Goal: Information Seeking & Learning: Learn about a topic

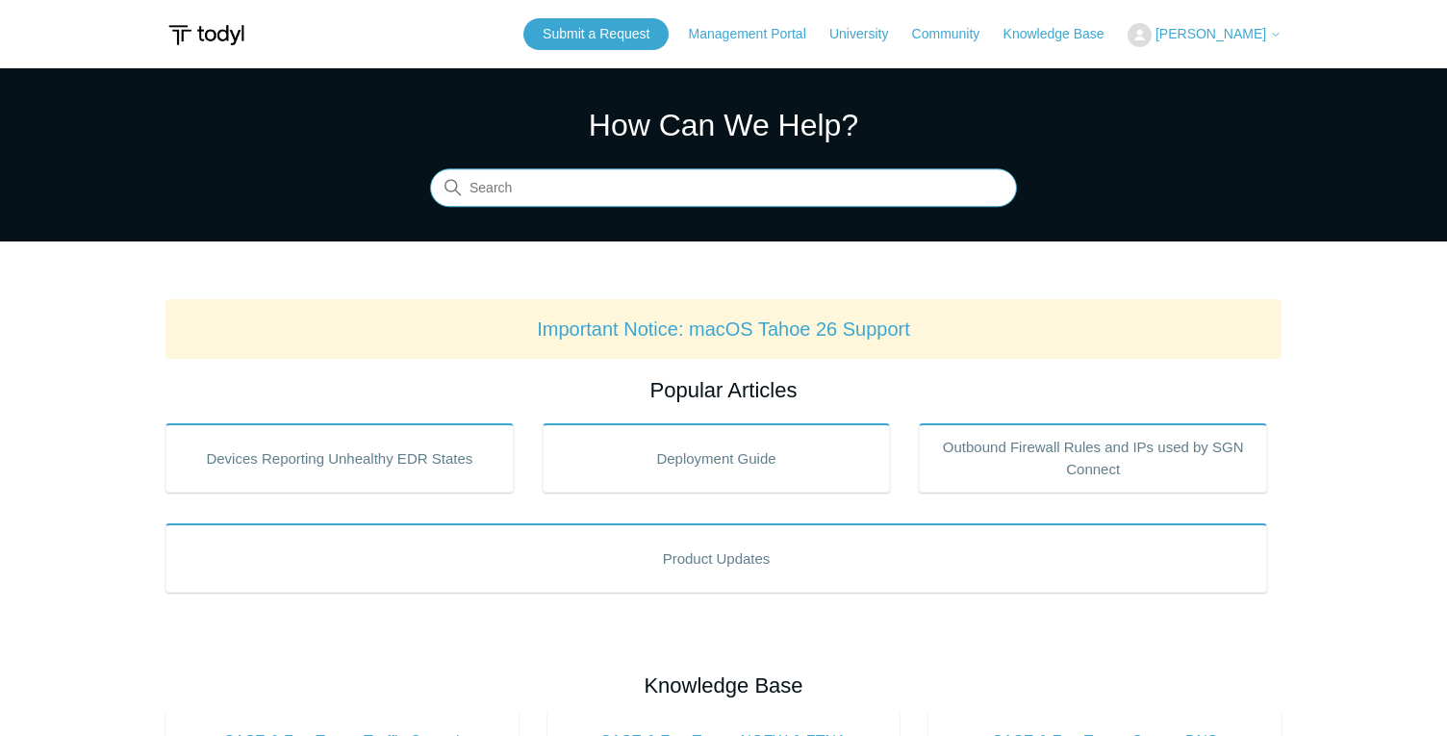
click at [814, 184] on input "Search" at bounding box center [723, 188] width 587 height 38
type input "Secure dns"
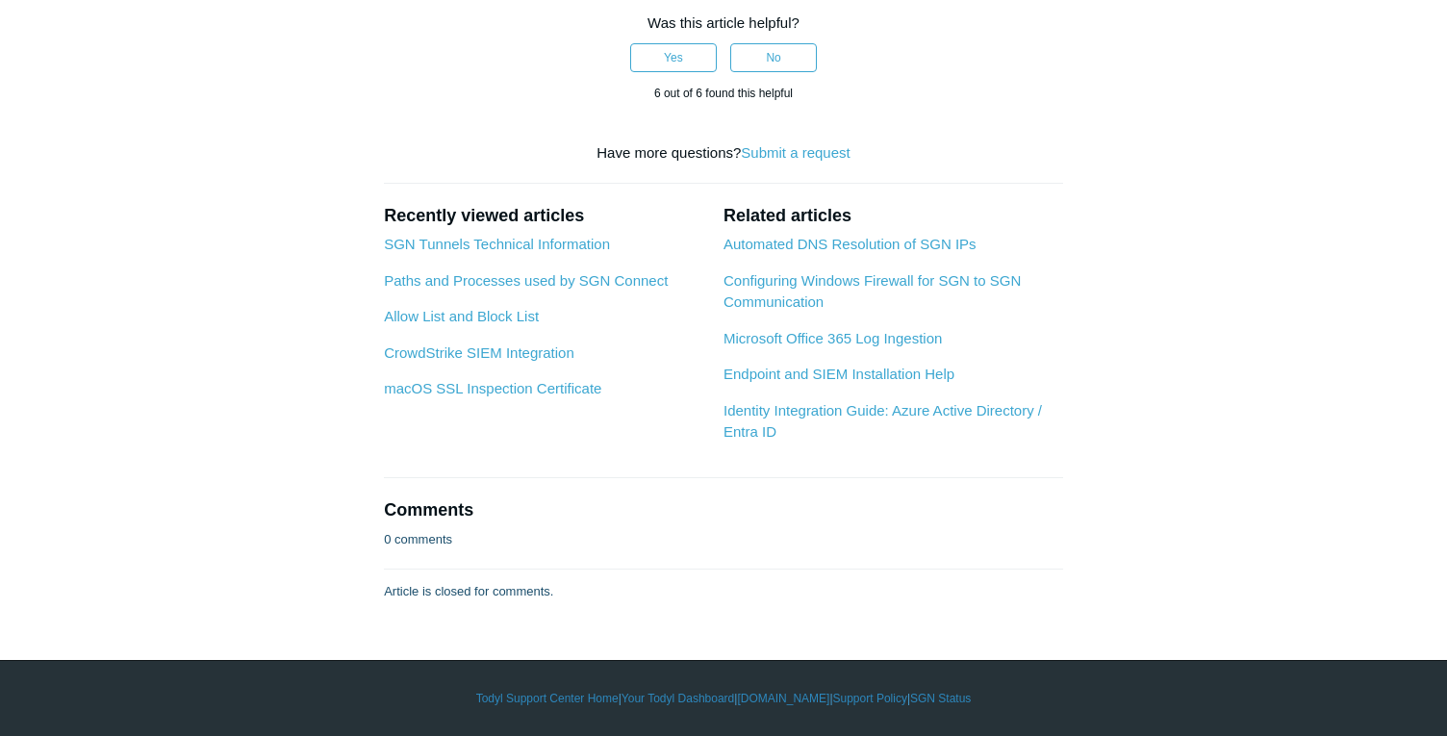
scroll to position [3605, 0]
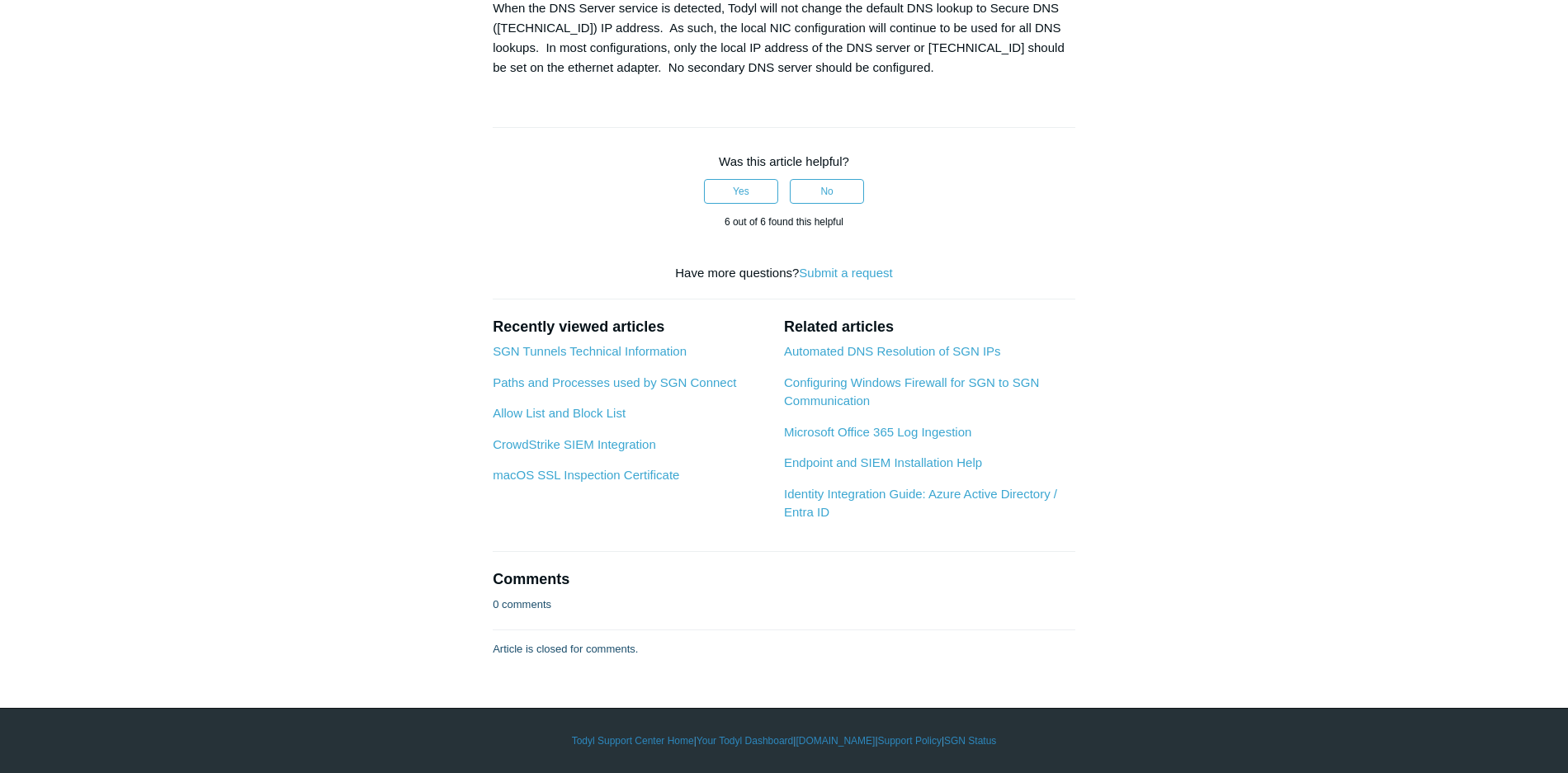
scroll to position [2278, 0]
